Goal: Use online tool/utility: Utilize a website feature to perform a specific function

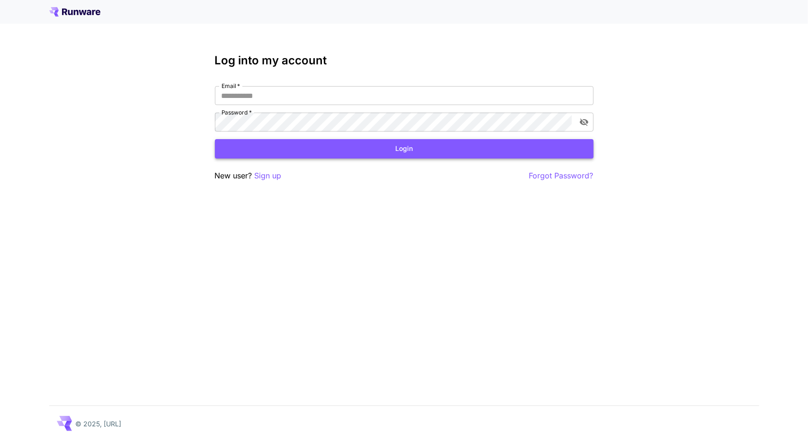
type input "**********"
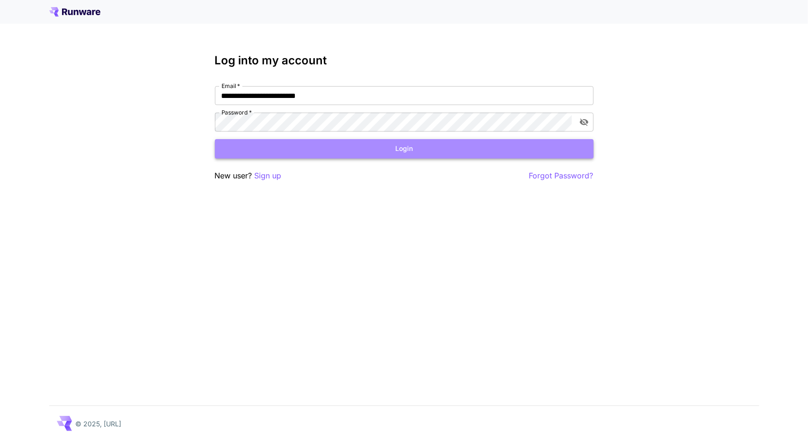
click at [417, 142] on button "Login" at bounding box center [404, 148] width 379 height 19
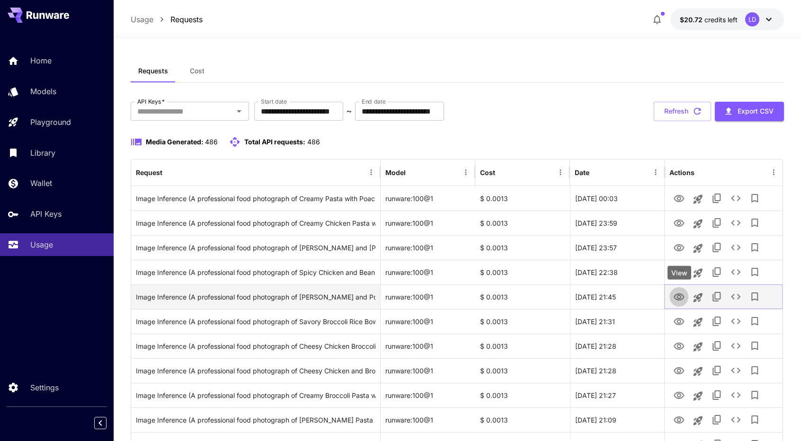
click at [679, 295] on icon "View" at bounding box center [678, 296] width 11 height 11
click at [676, 299] on icon "View" at bounding box center [678, 296] width 10 height 7
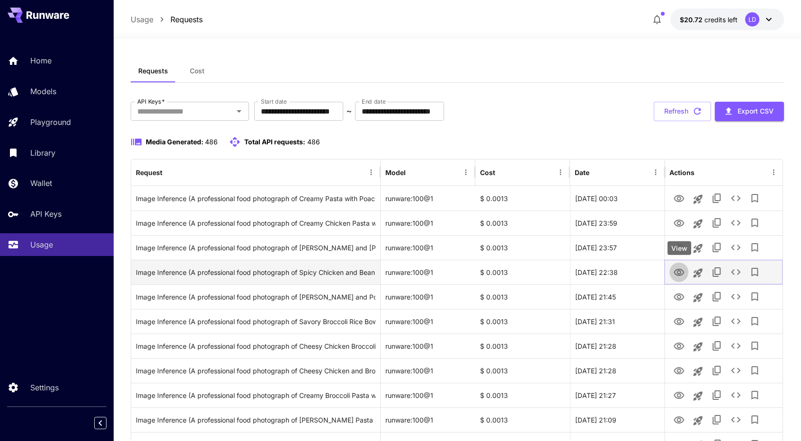
click at [680, 270] on icon "View" at bounding box center [678, 272] width 10 height 7
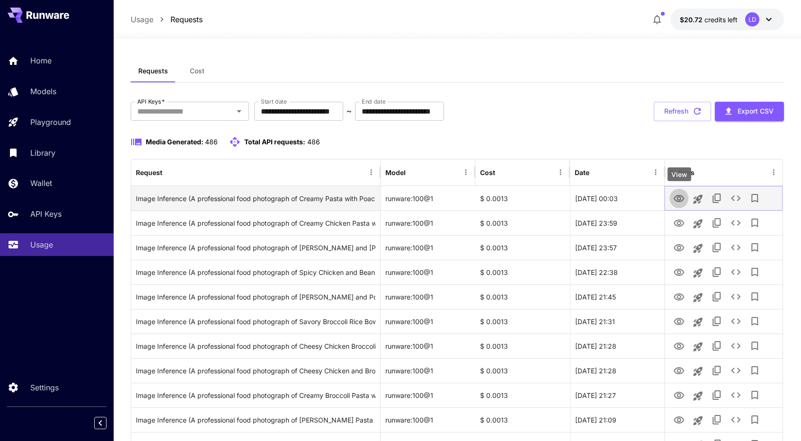
click at [677, 200] on icon "View" at bounding box center [678, 198] width 11 height 11
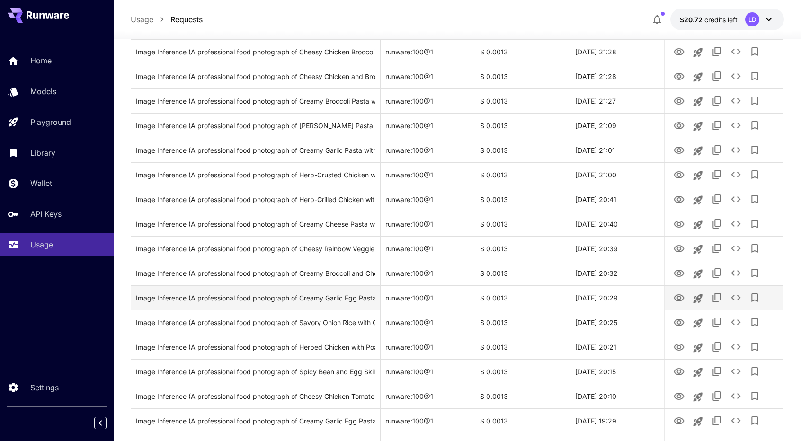
scroll to position [296, 0]
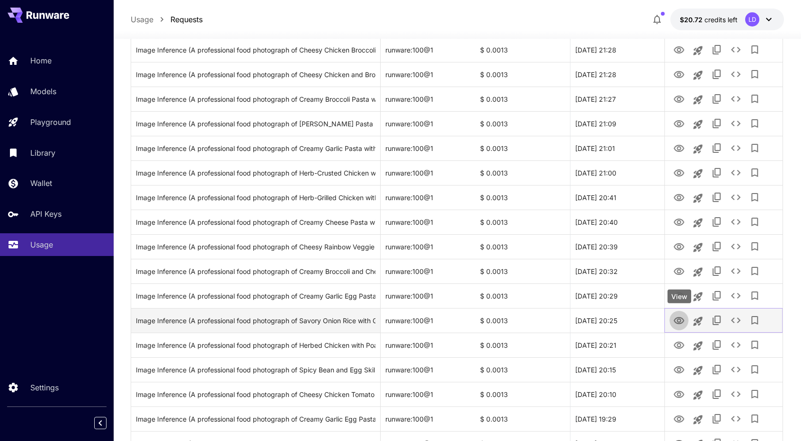
click at [681, 323] on icon "View" at bounding box center [678, 320] width 11 height 11
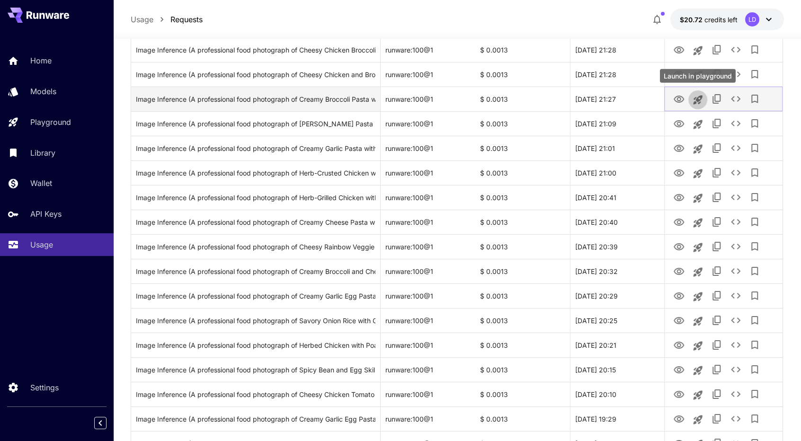
click at [694, 99] on icon "Launch in playground" at bounding box center [697, 99] width 11 height 11
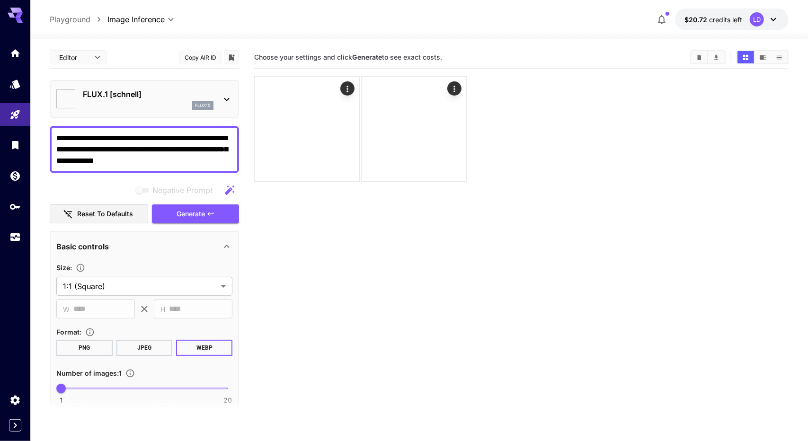
type input "**********"
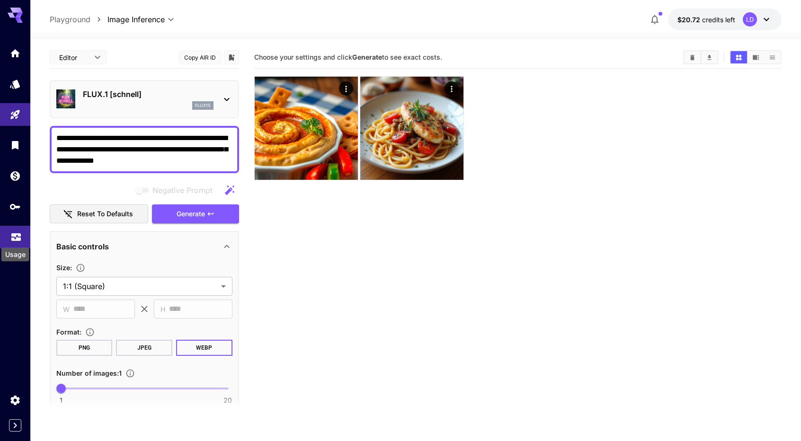
click at [18, 238] on icon "Usage" at bounding box center [15, 234] width 11 height 11
